Goal: Transaction & Acquisition: Purchase product/service

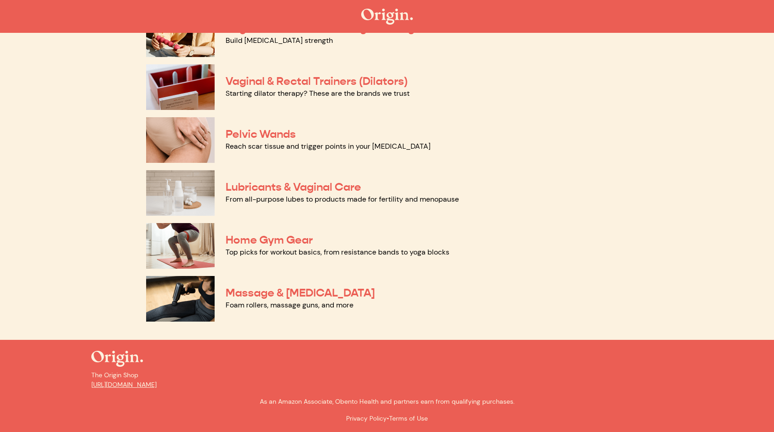
scroll to position [384, 0]
click at [269, 188] on link "Lubricants & Vaginal Care" at bounding box center [294, 187] width 136 height 14
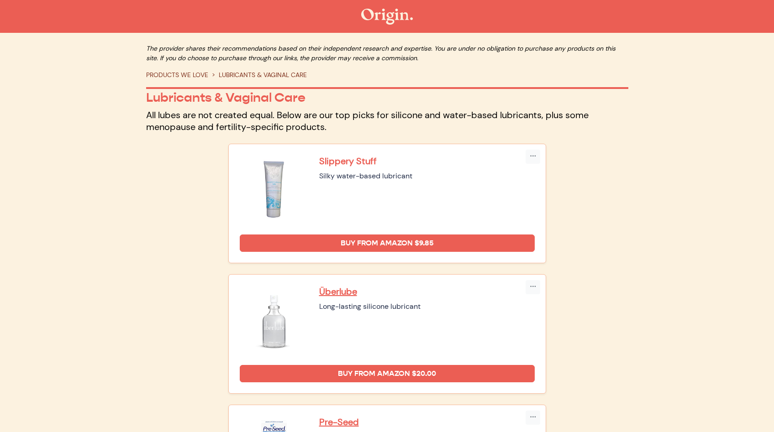
click at [365, 161] on p "Slippery Stuff" at bounding box center [427, 161] width 216 height 12
click at [345, 160] on p "Slippery Stuff" at bounding box center [427, 161] width 216 height 12
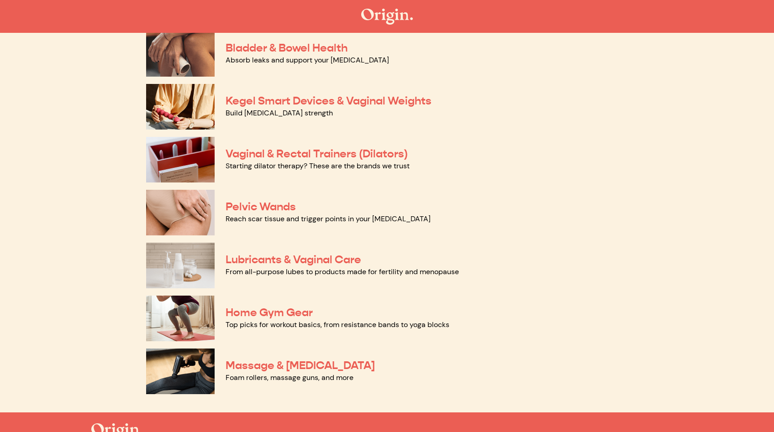
scroll to position [311, 0]
click at [269, 206] on link "Pelvic Wands" at bounding box center [261, 207] width 70 height 14
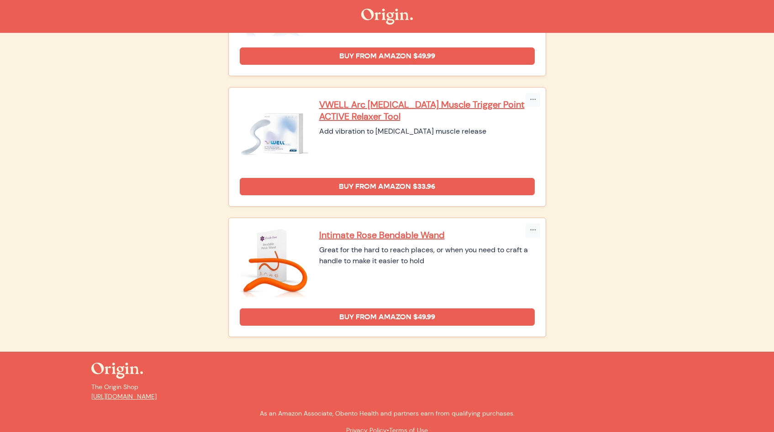
scroll to position [438, 0]
